Goal: Check status

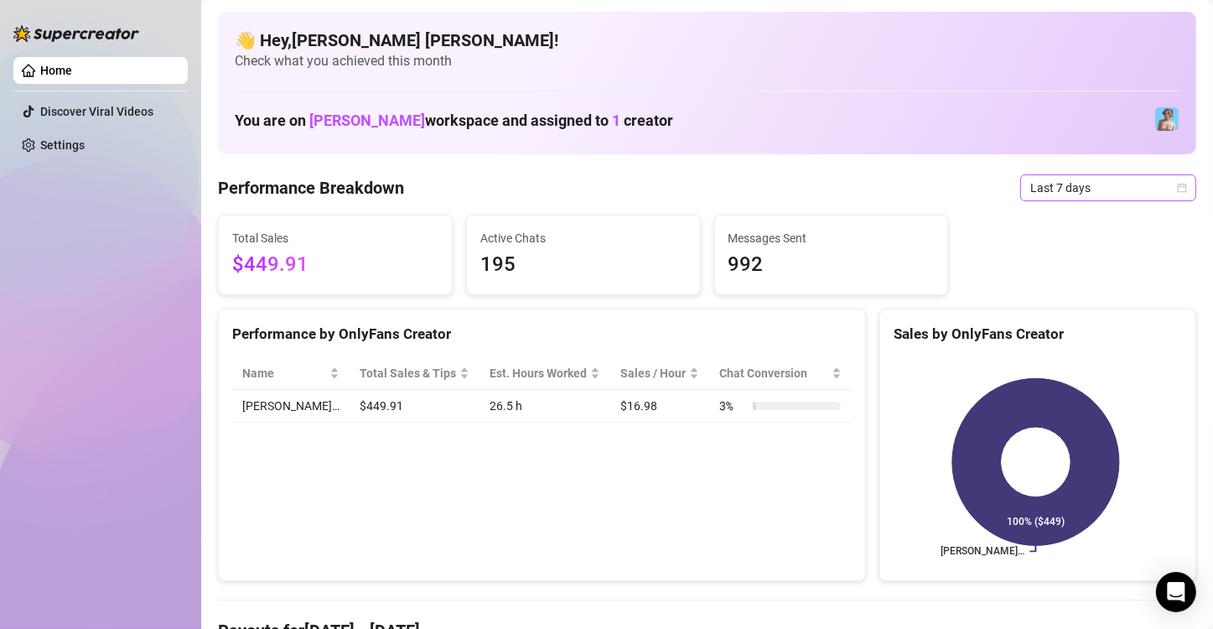
click at [1055, 189] on span "Last 7 days" at bounding box center [1108, 187] width 156 height 25
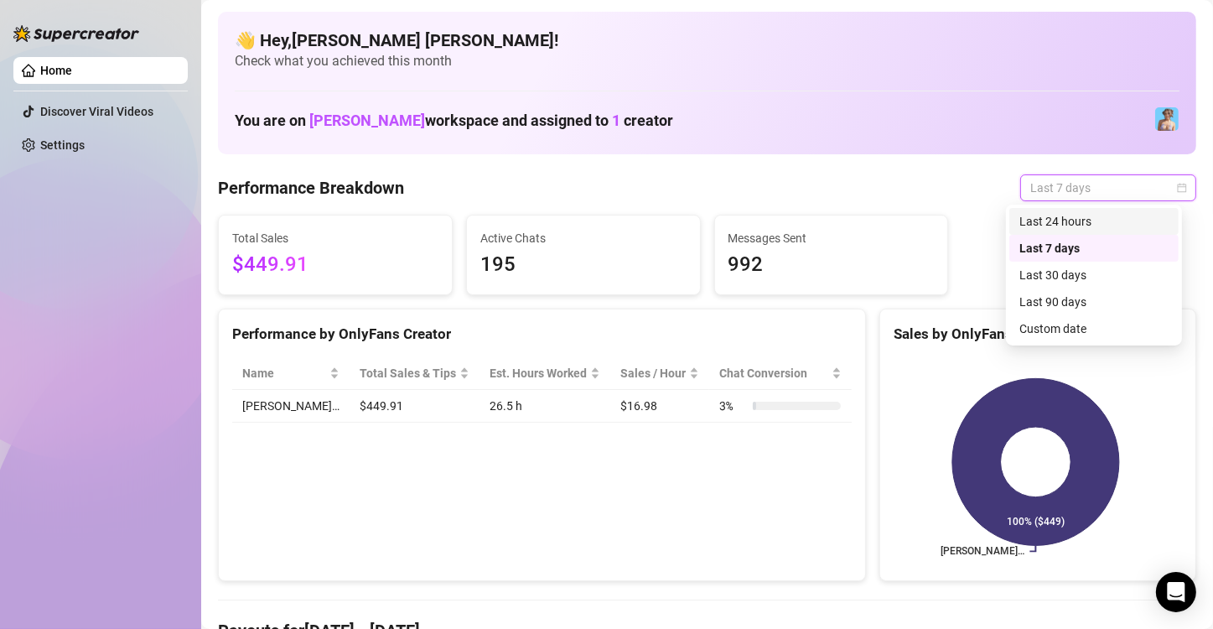
click at [1061, 221] on div "Last 24 hours" at bounding box center [1093, 221] width 149 height 18
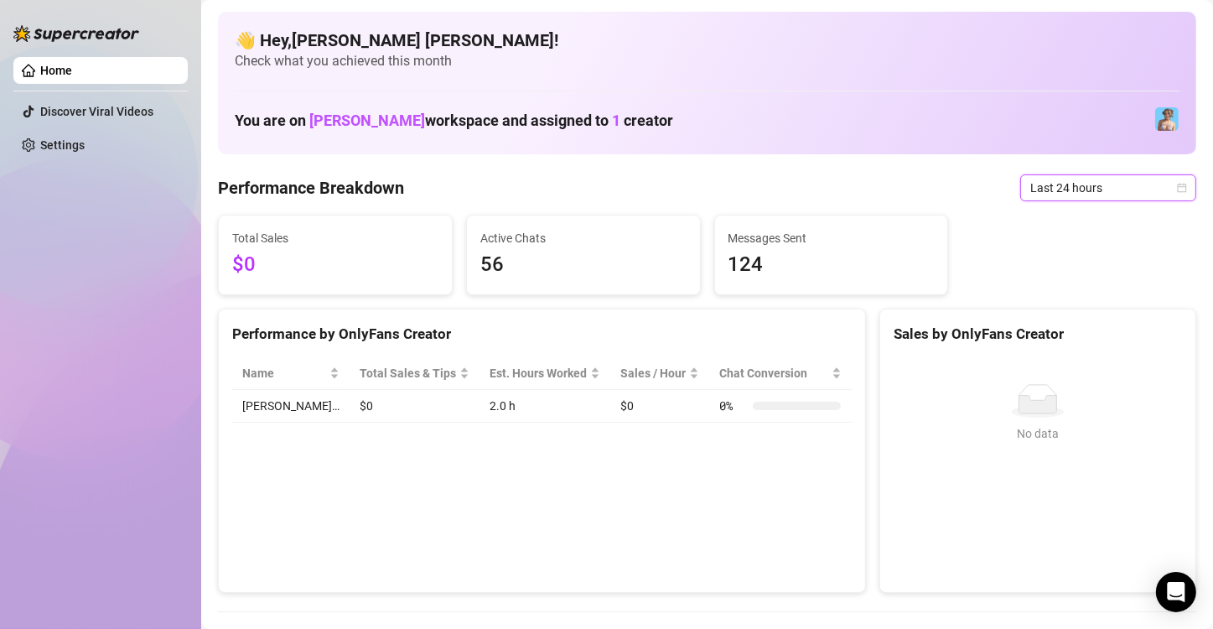
click at [1072, 187] on span "Last 24 hours" at bounding box center [1108, 187] width 156 height 25
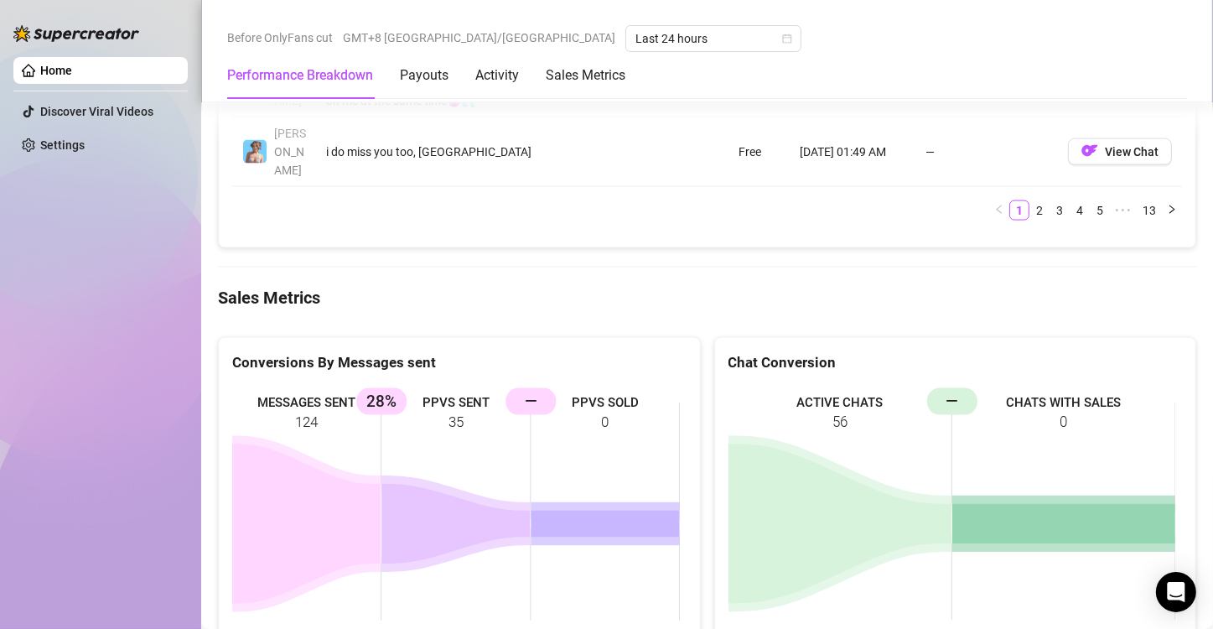
scroll to position [2264, 0]
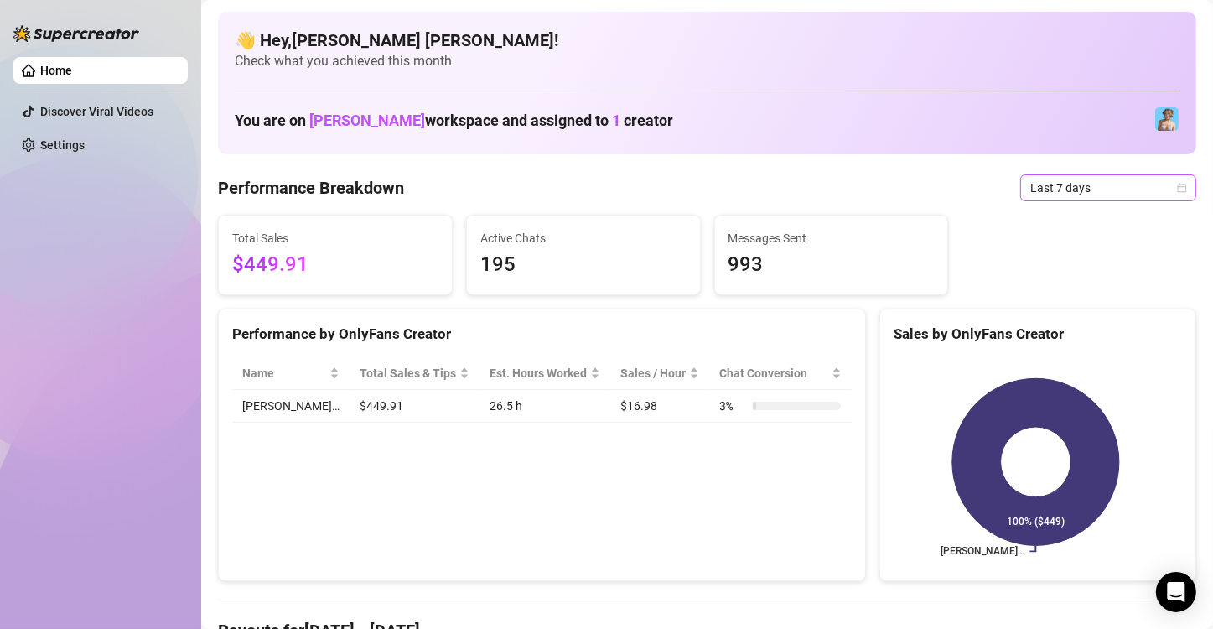
click at [1097, 193] on span "Last 7 days" at bounding box center [1108, 187] width 156 height 25
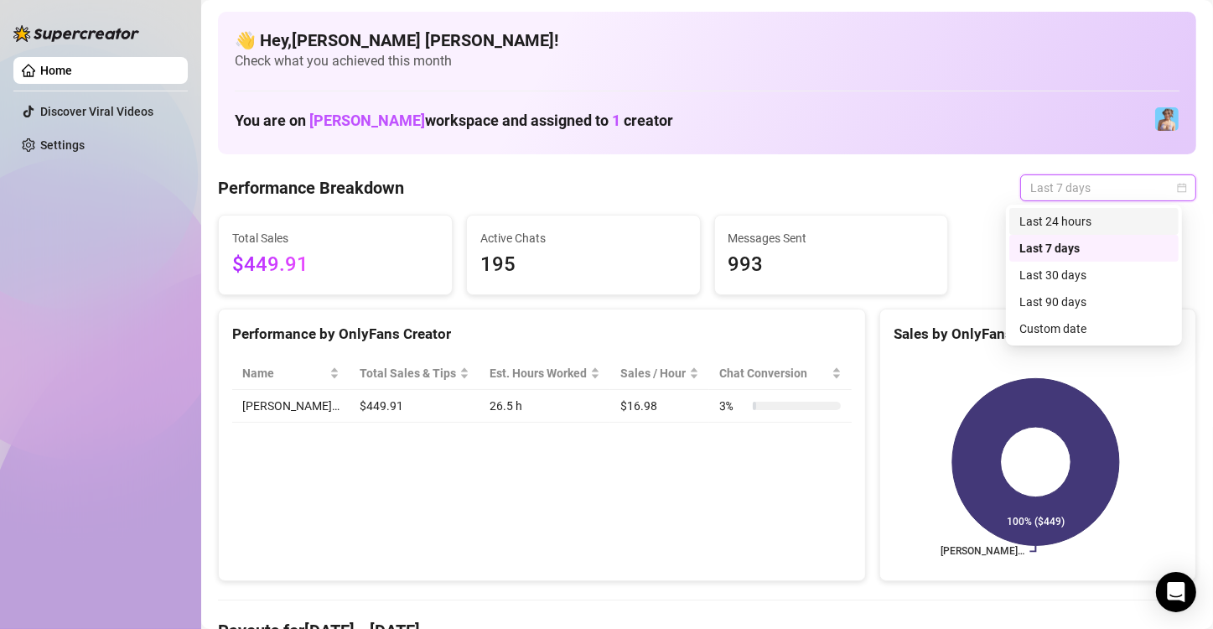
click at [1092, 226] on div "Last 24 hours" at bounding box center [1093, 221] width 149 height 18
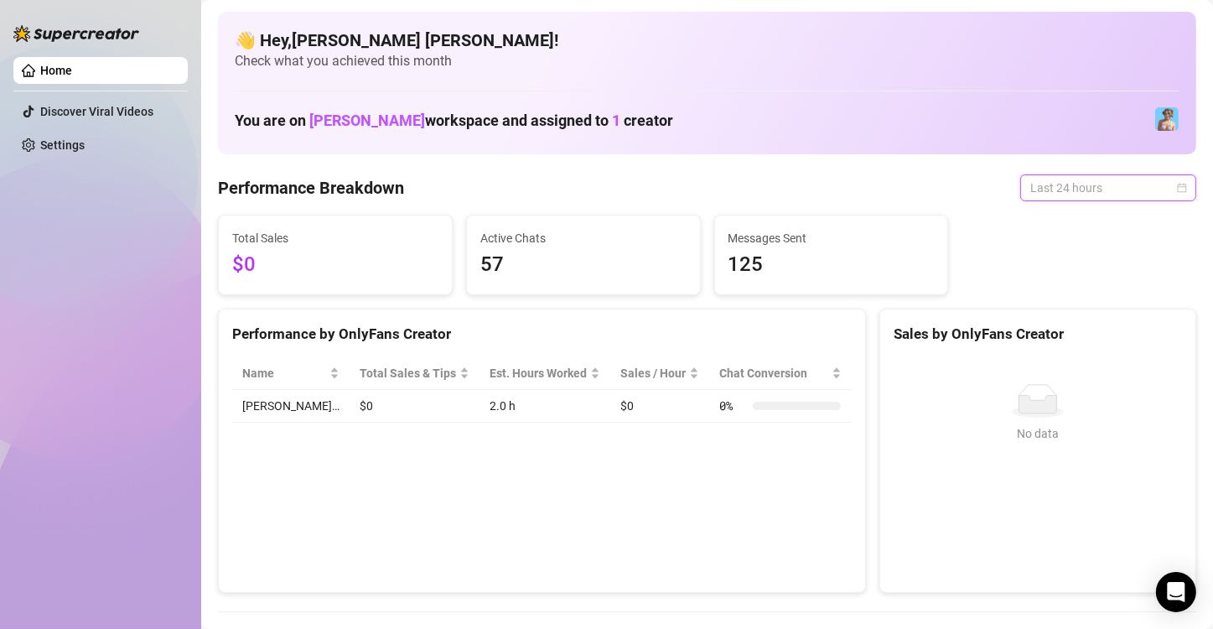
click at [1030, 191] on span "Last 24 hours" at bounding box center [1108, 187] width 156 height 25
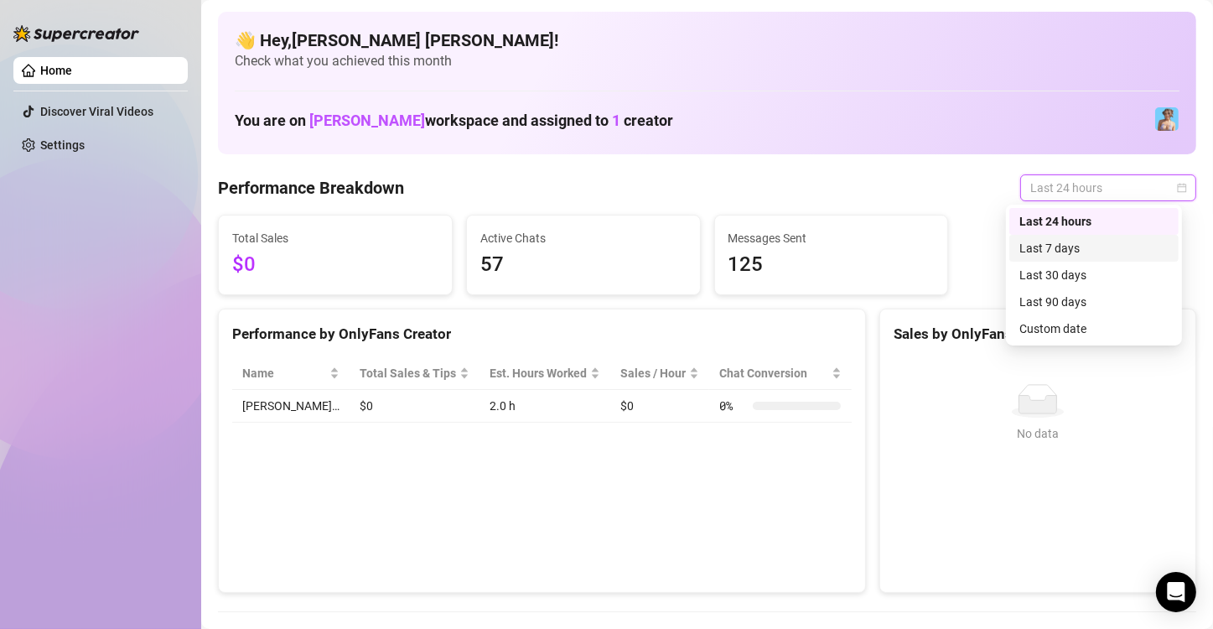
click at [1059, 241] on div "Last 7 days" at bounding box center [1093, 248] width 149 height 18
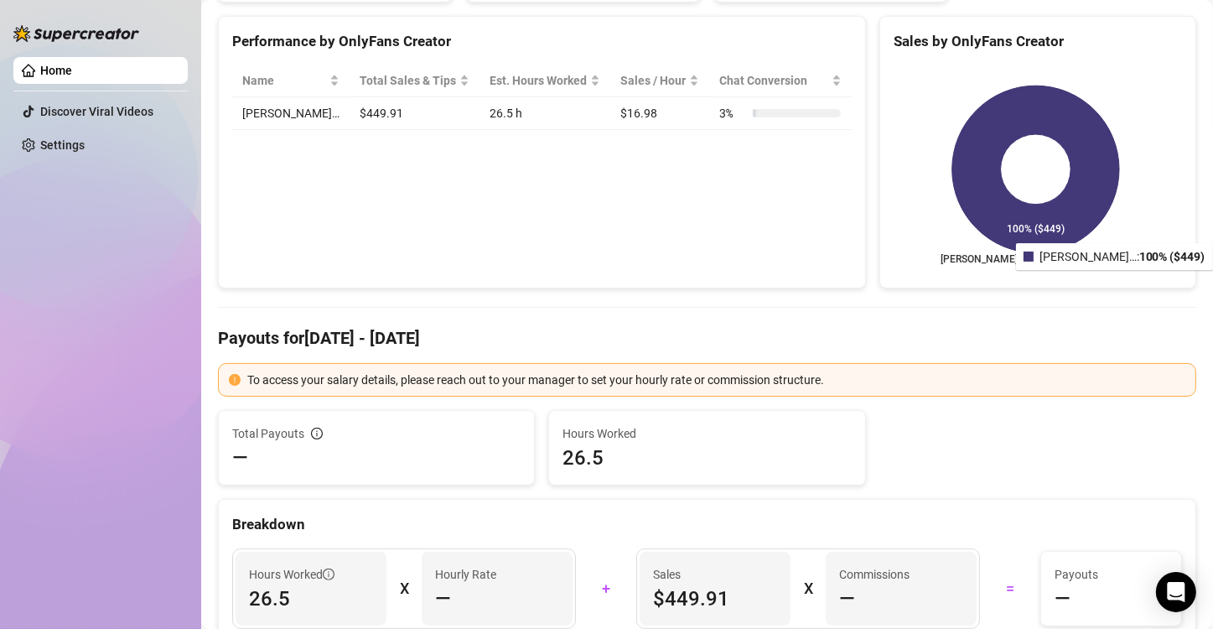
scroll to position [84, 0]
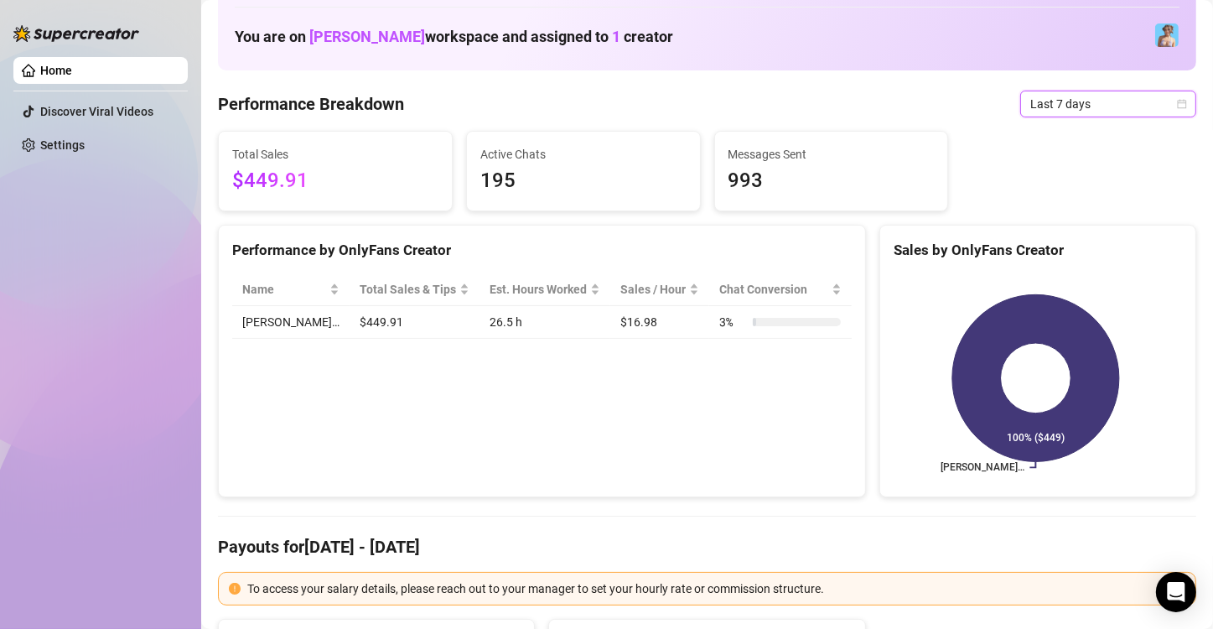
click at [1041, 100] on span "Last 7 days" at bounding box center [1108, 103] width 156 height 25
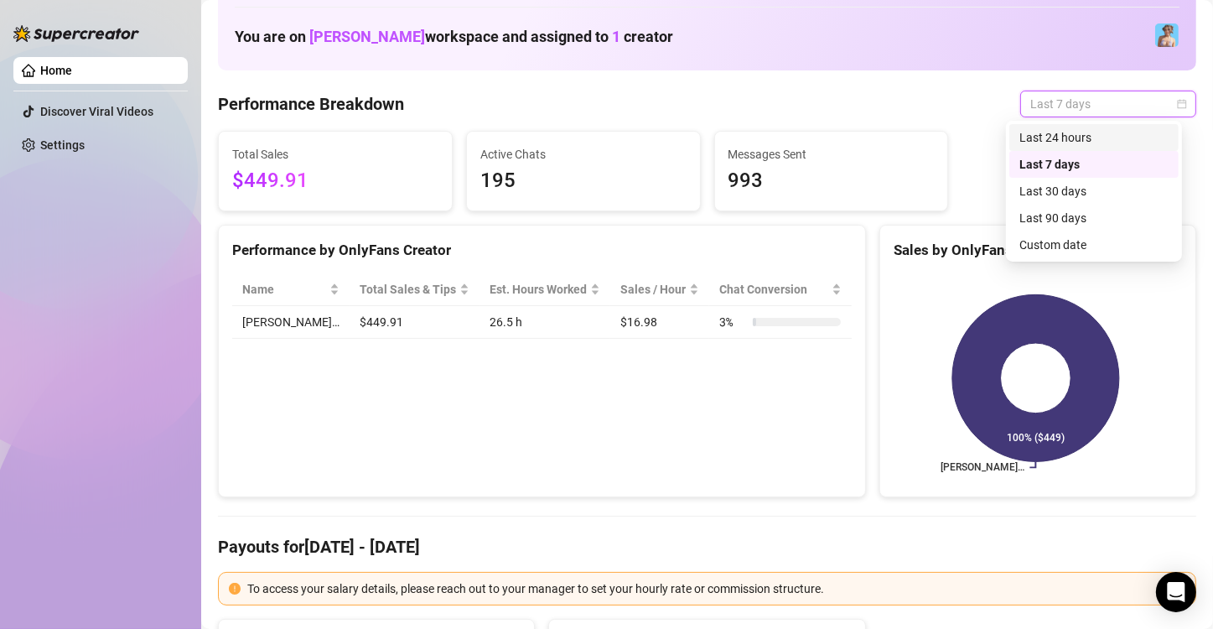
click at [1045, 143] on div "Last 24 hours" at bounding box center [1093, 137] width 149 height 18
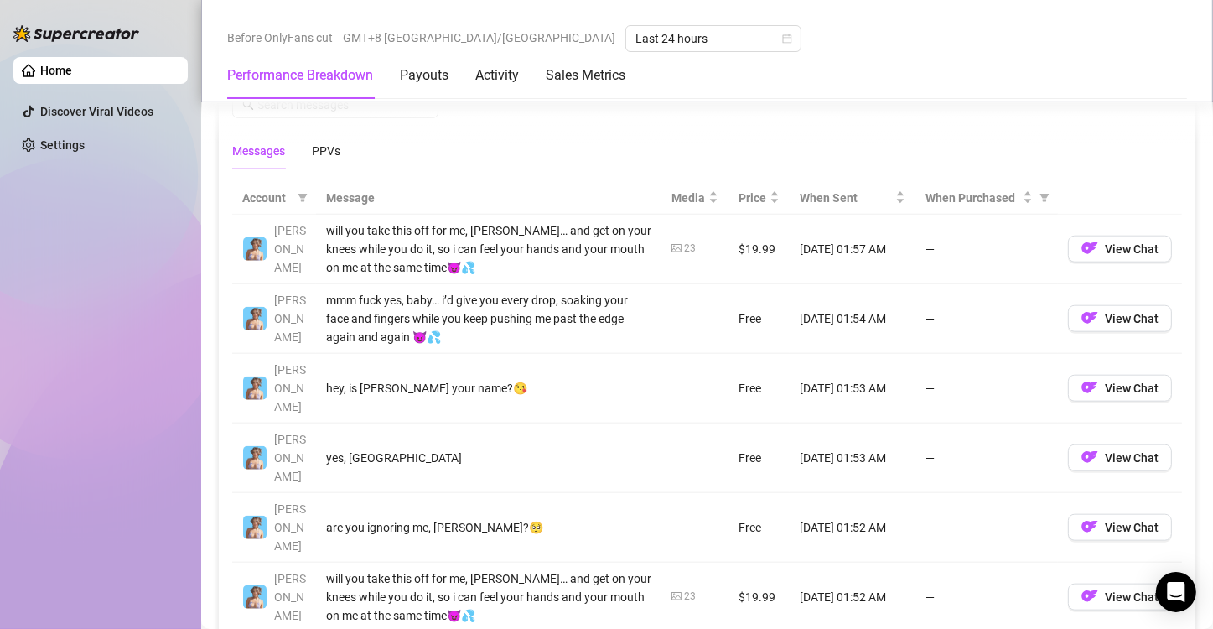
scroll to position [1433, 0]
